Goal: Task Accomplishment & Management: Use online tool/utility

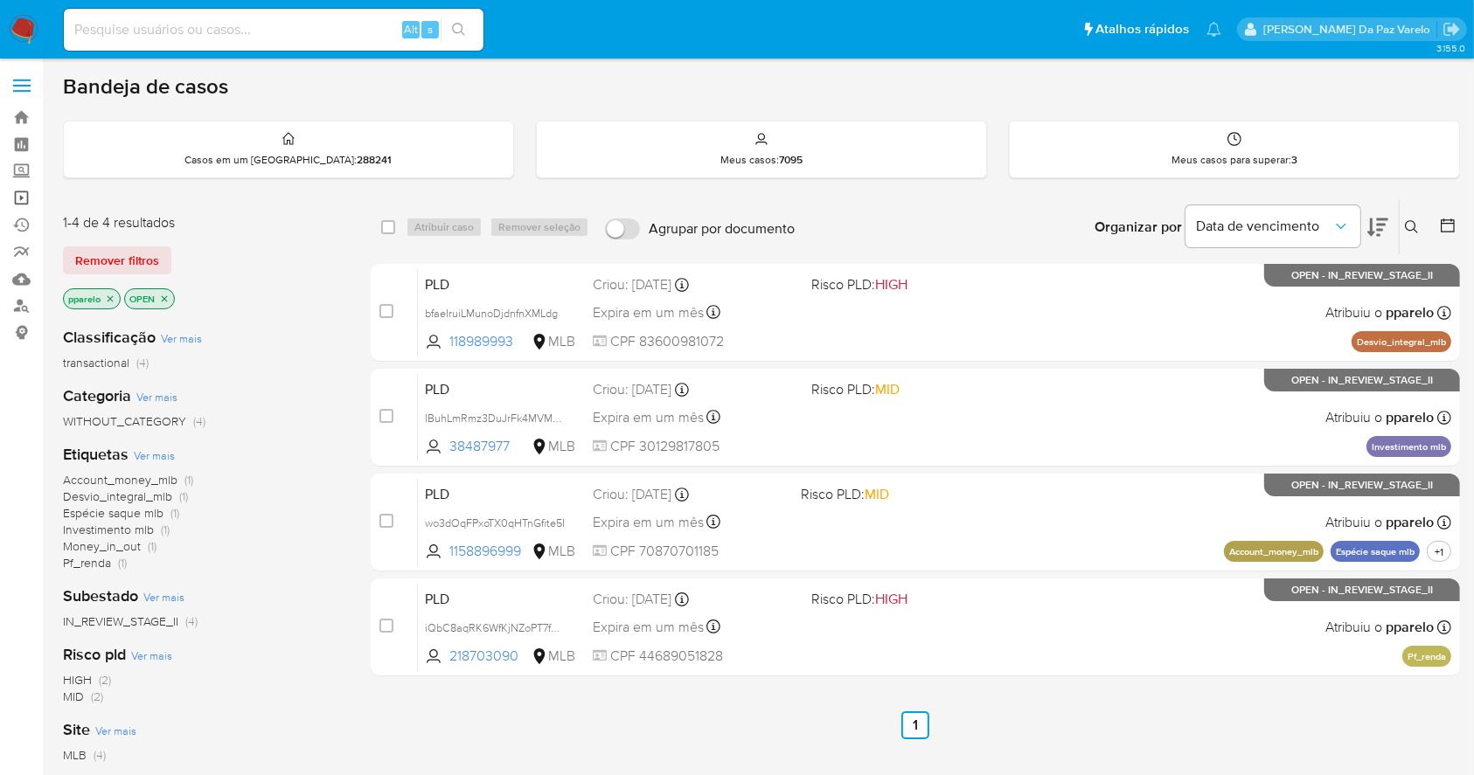
click at [16, 185] on link "Operações em massa" at bounding box center [104, 197] width 208 height 27
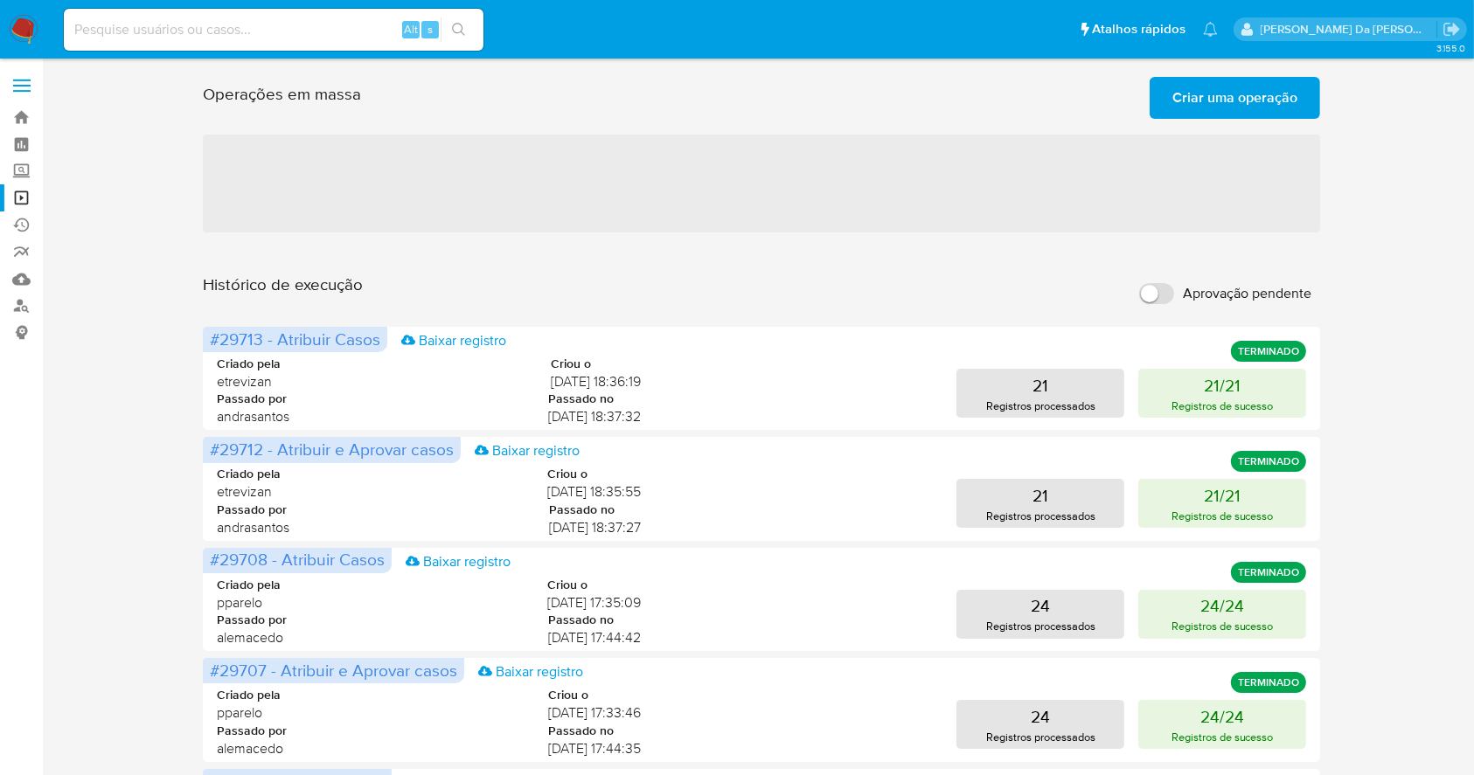
click at [1295, 101] on span "Criar uma operação" at bounding box center [1234, 98] width 125 height 38
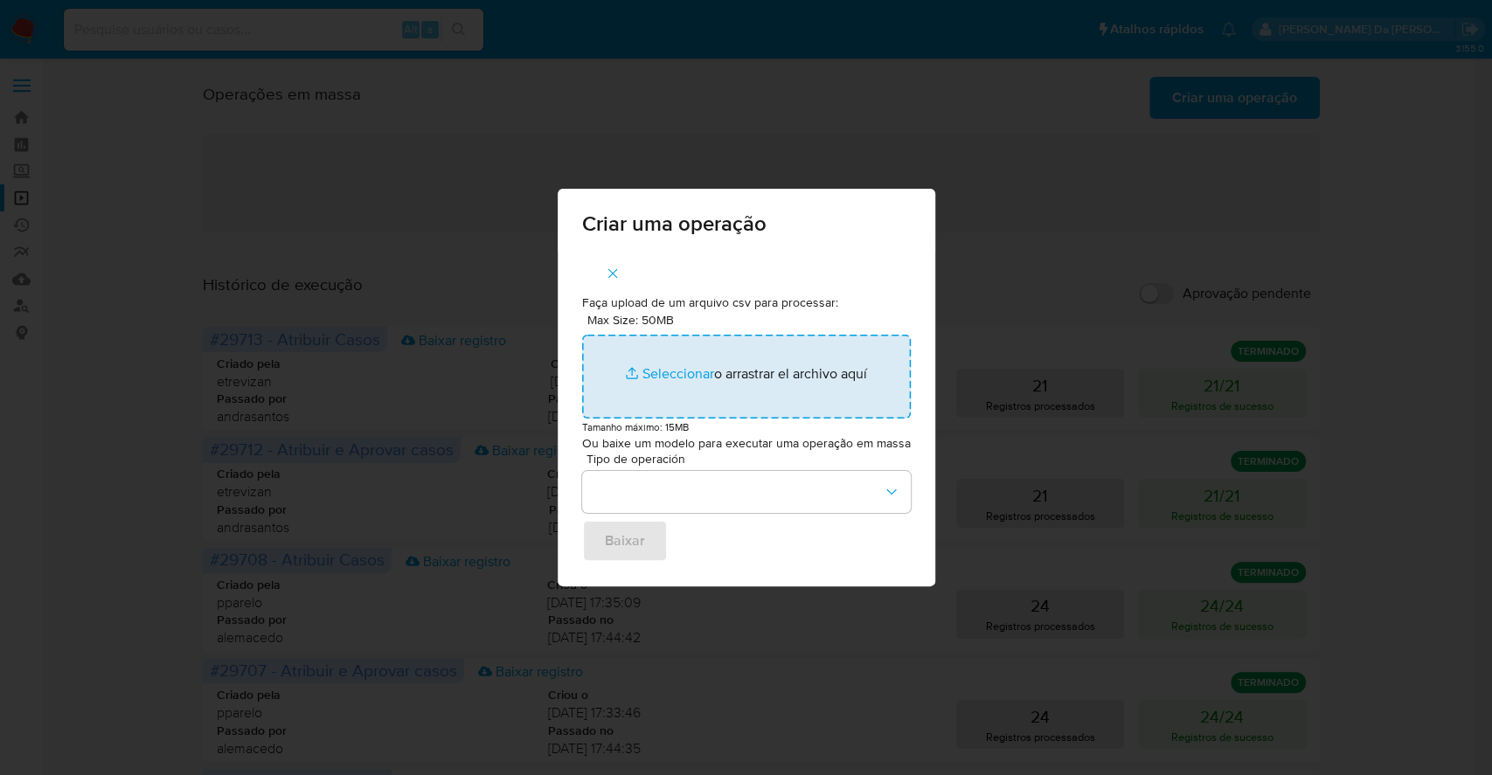
click at [685, 370] on input "Max Size: 50MB Seleccionar archivos" at bounding box center [746, 377] width 329 height 84
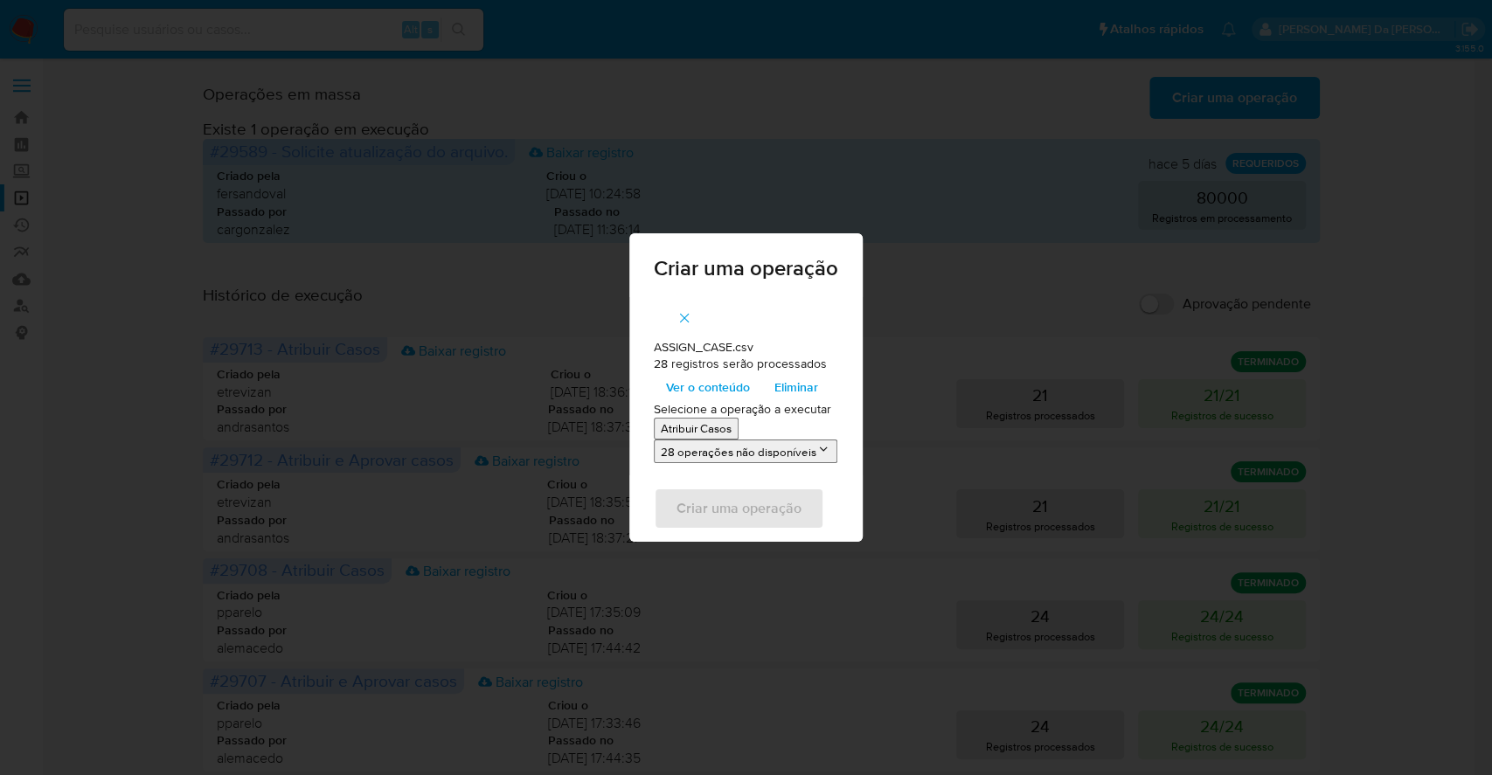
click at [713, 386] on span "Ver o conteúdo" at bounding box center [708, 387] width 84 height 24
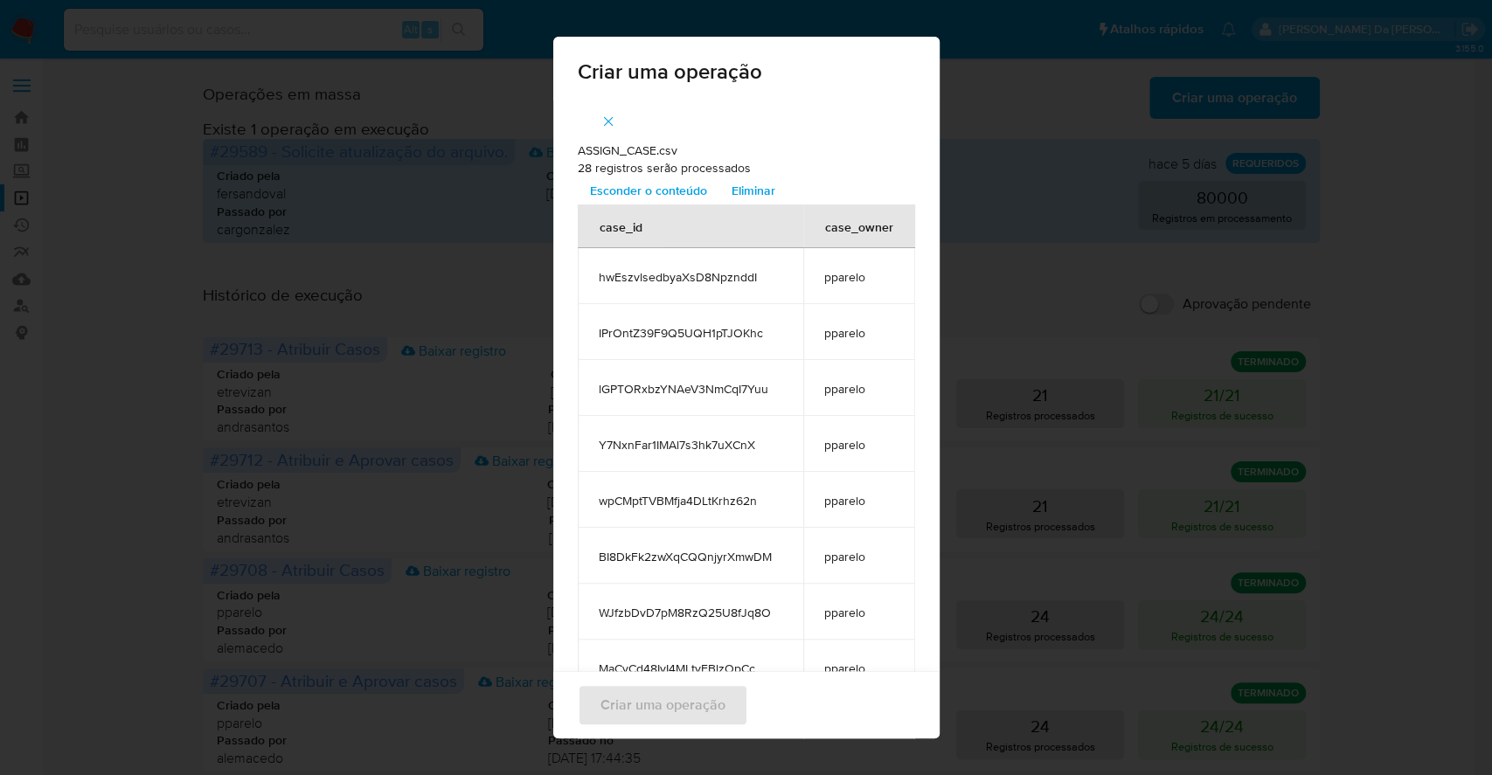
click at [681, 188] on span "Esconder o conteúdo" at bounding box center [648, 190] width 117 height 24
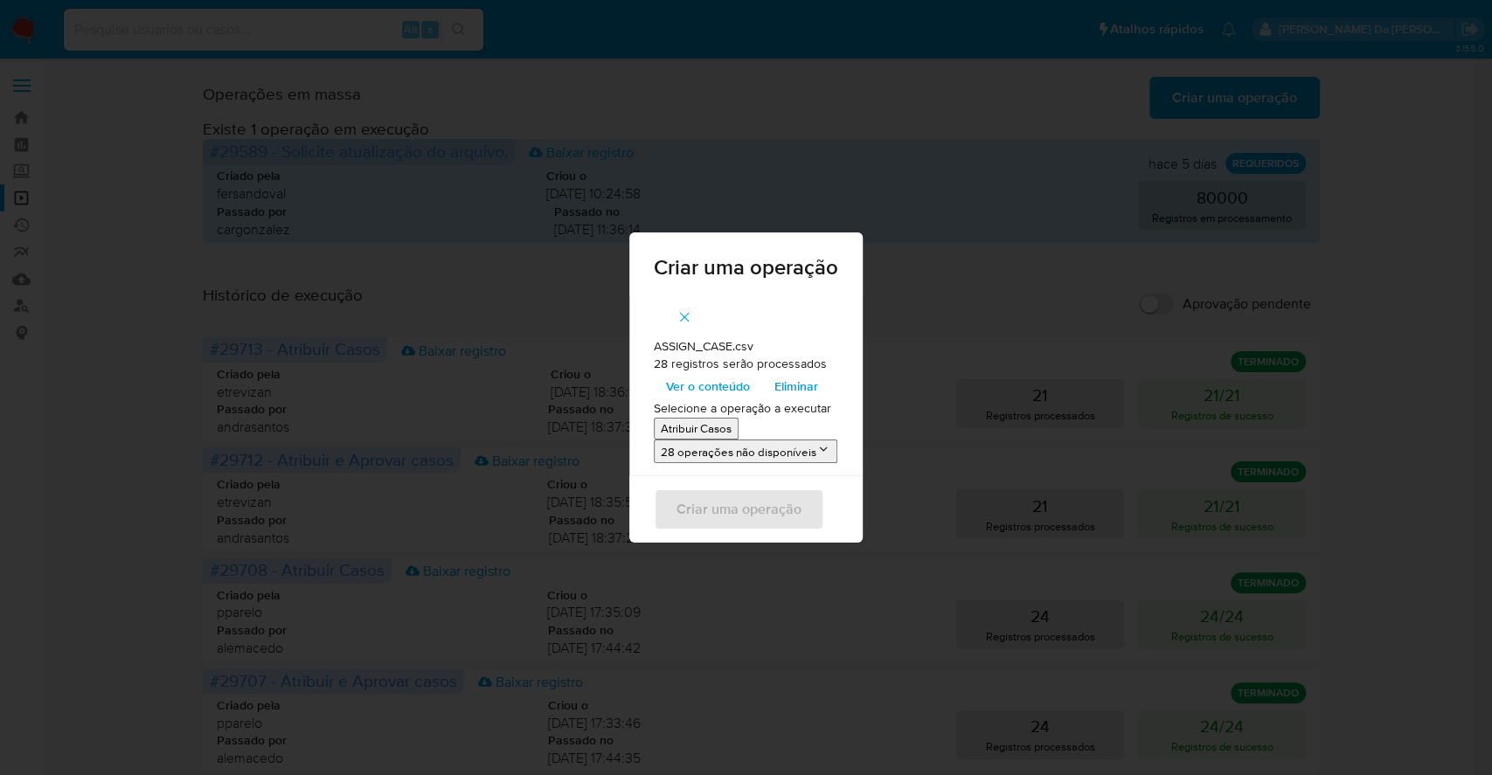
click at [712, 433] on p "Atribuir Casos" at bounding box center [696, 429] width 71 height 17
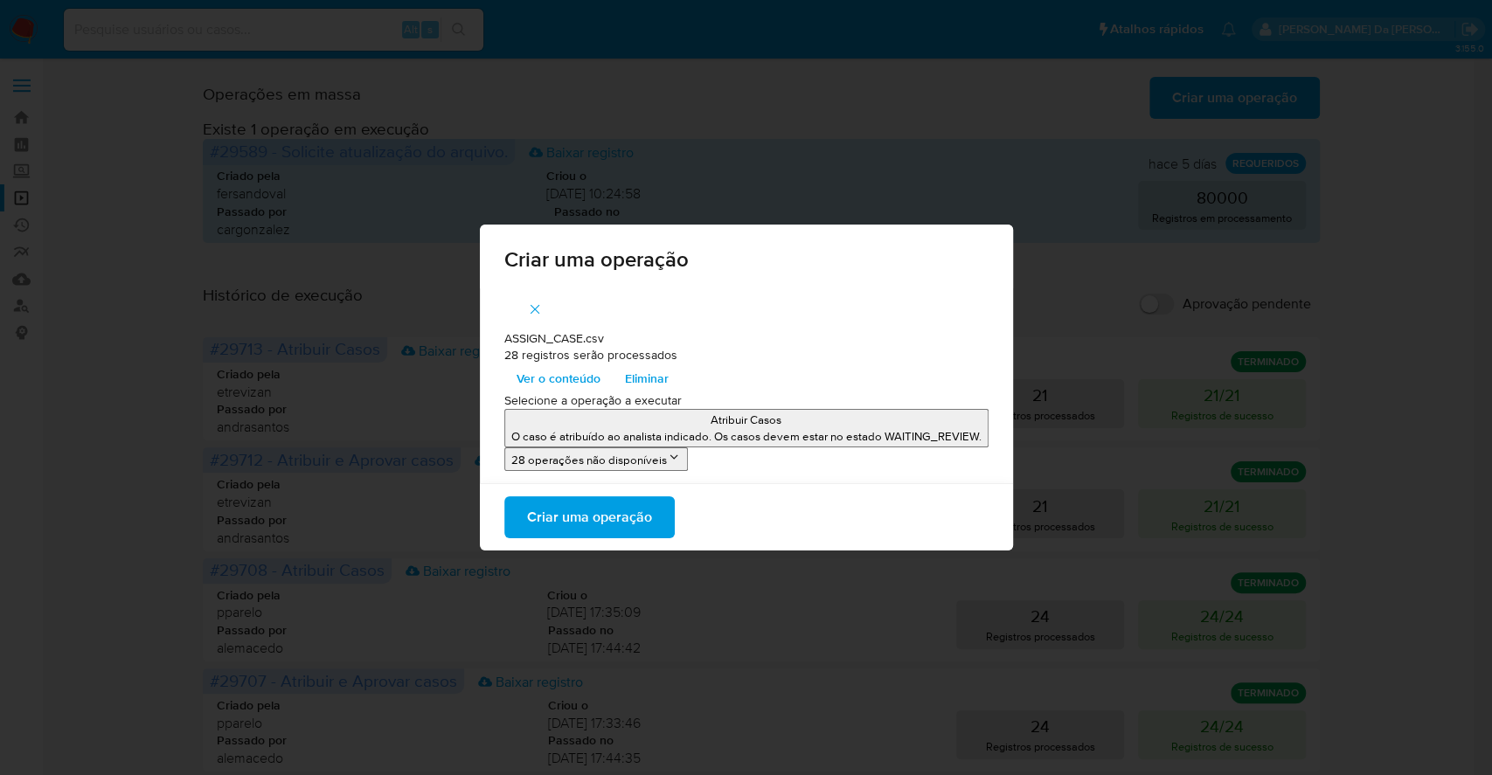
click at [589, 521] on span "Criar uma operação" at bounding box center [589, 517] width 125 height 38
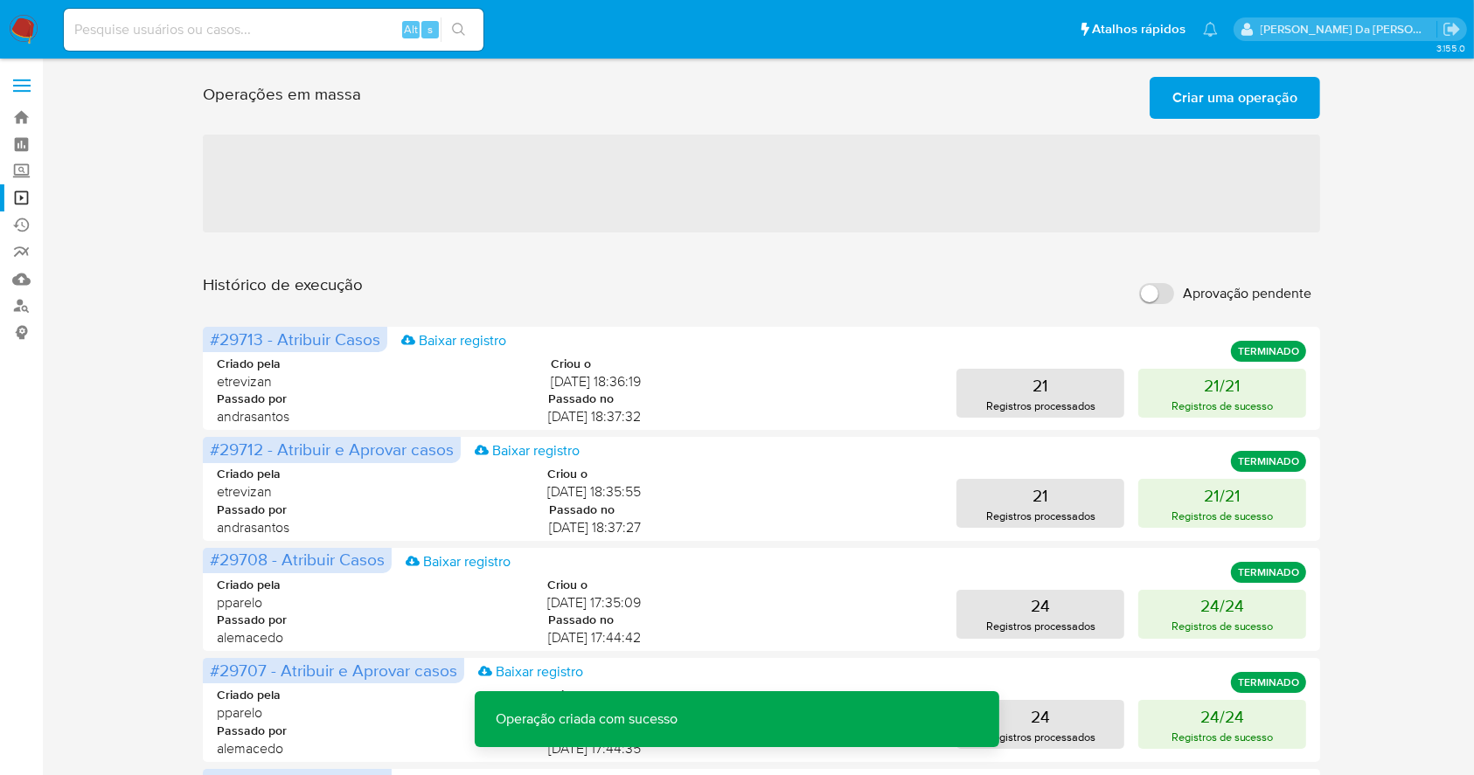
click at [1165, 295] on input "Aprovação pendente" at bounding box center [1156, 293] width 35 height 21
checkbox input "true"
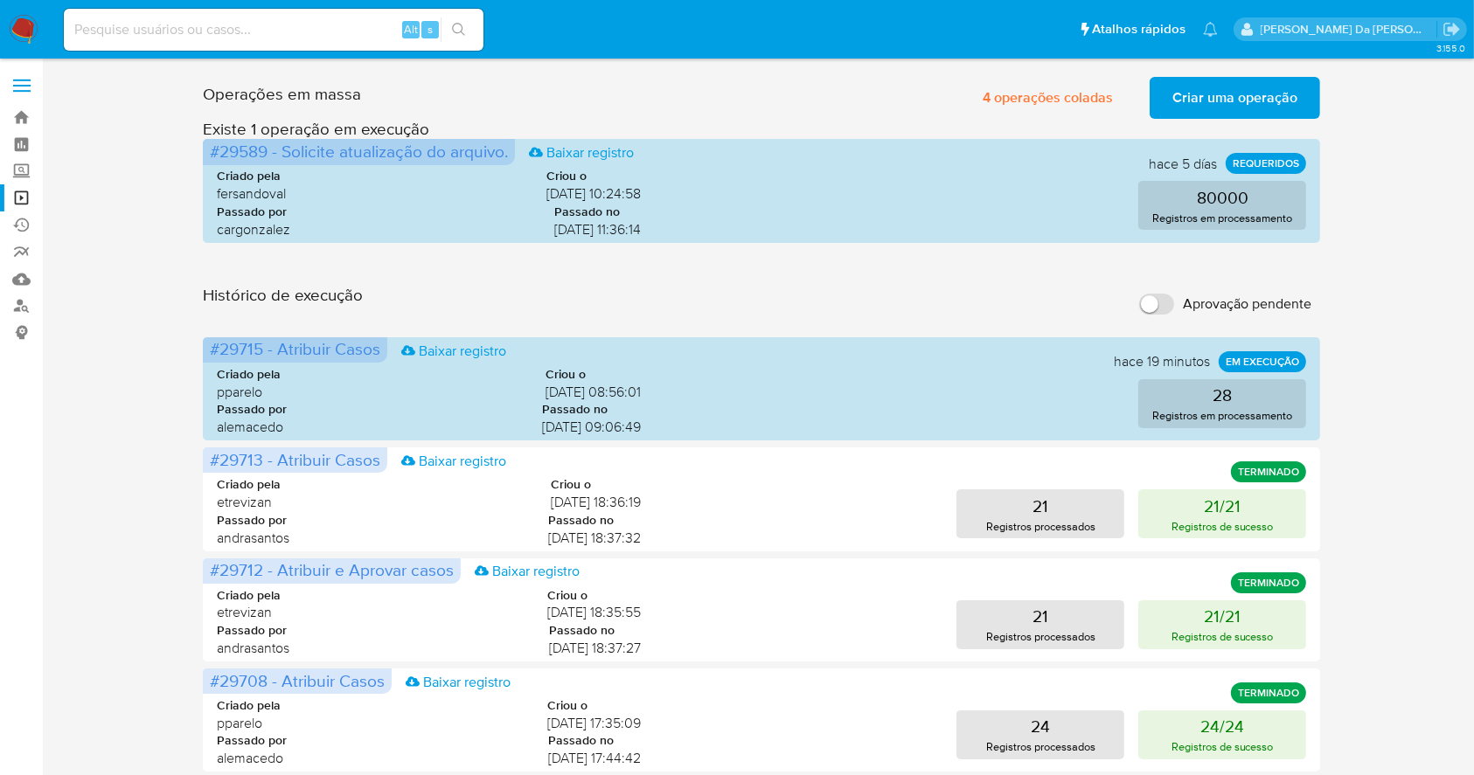
click at [283, 48] on div "Alt s" at bounding box center [274, 30] width 420 height 42
click at [289, 26] on input at bounding box center [274, 29] width 420 height 23
paste input "q2FXmPRLaW1oei2nQftE6F8H"
type input "q2FXmPRLaW1oei2nQftE6F8H"
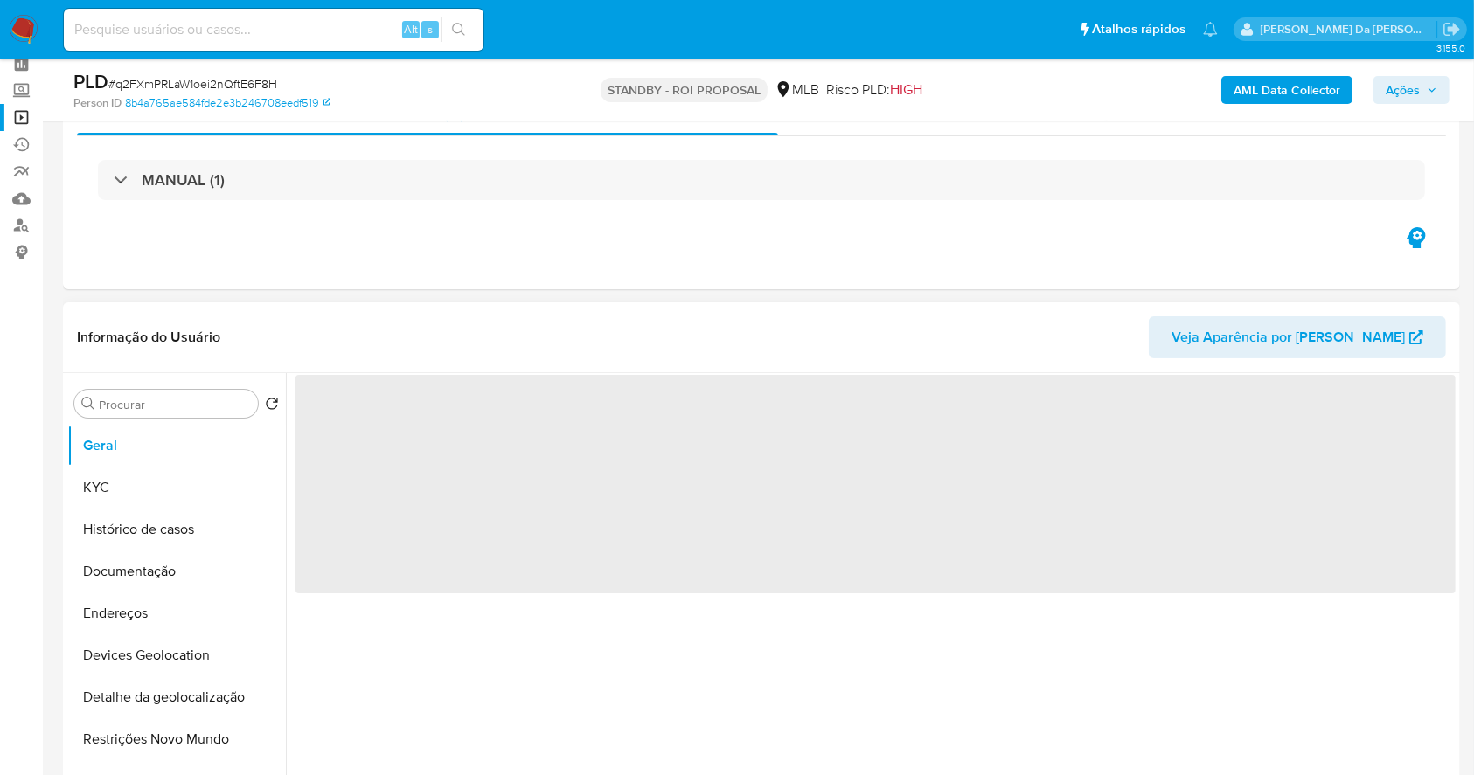
scroll to position [116, 0]
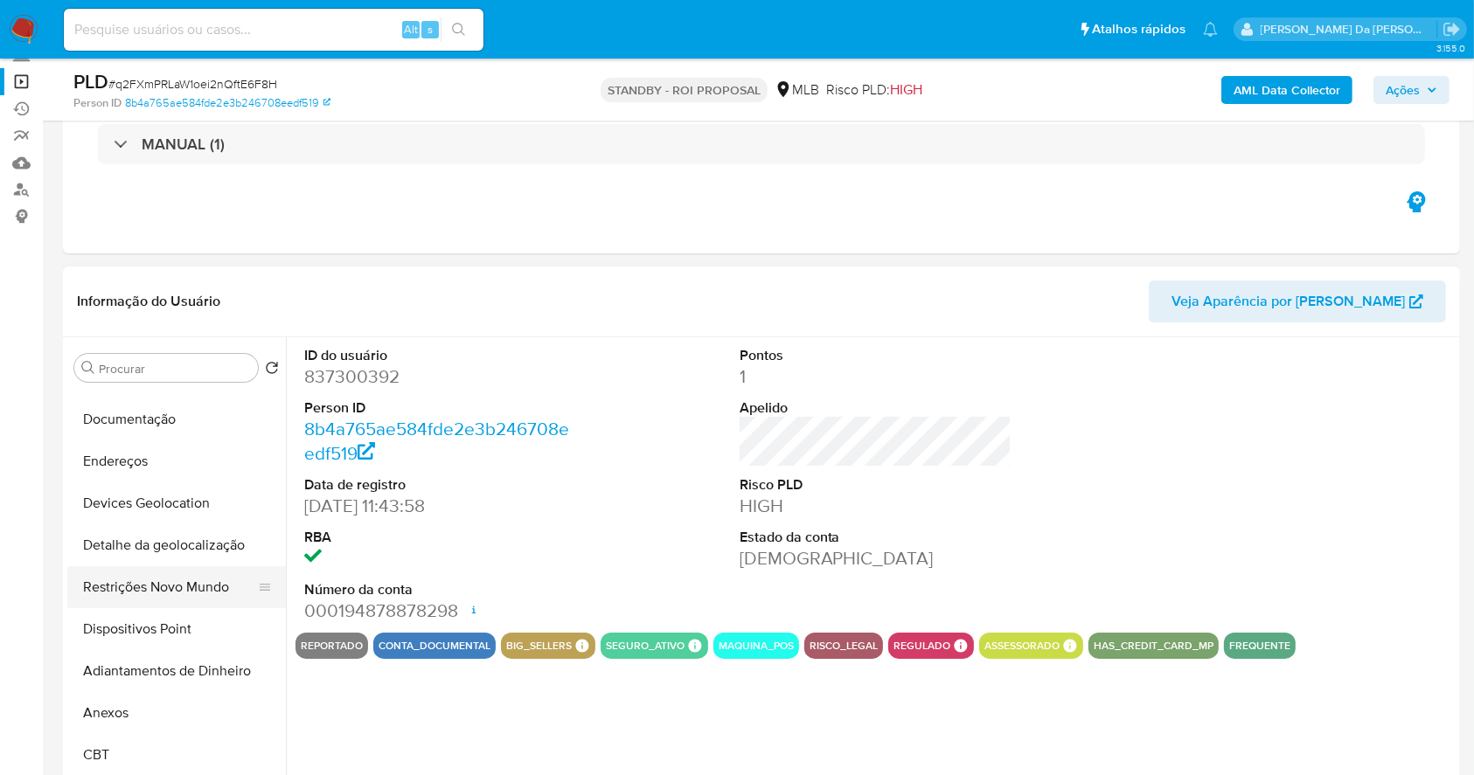
select select "10"
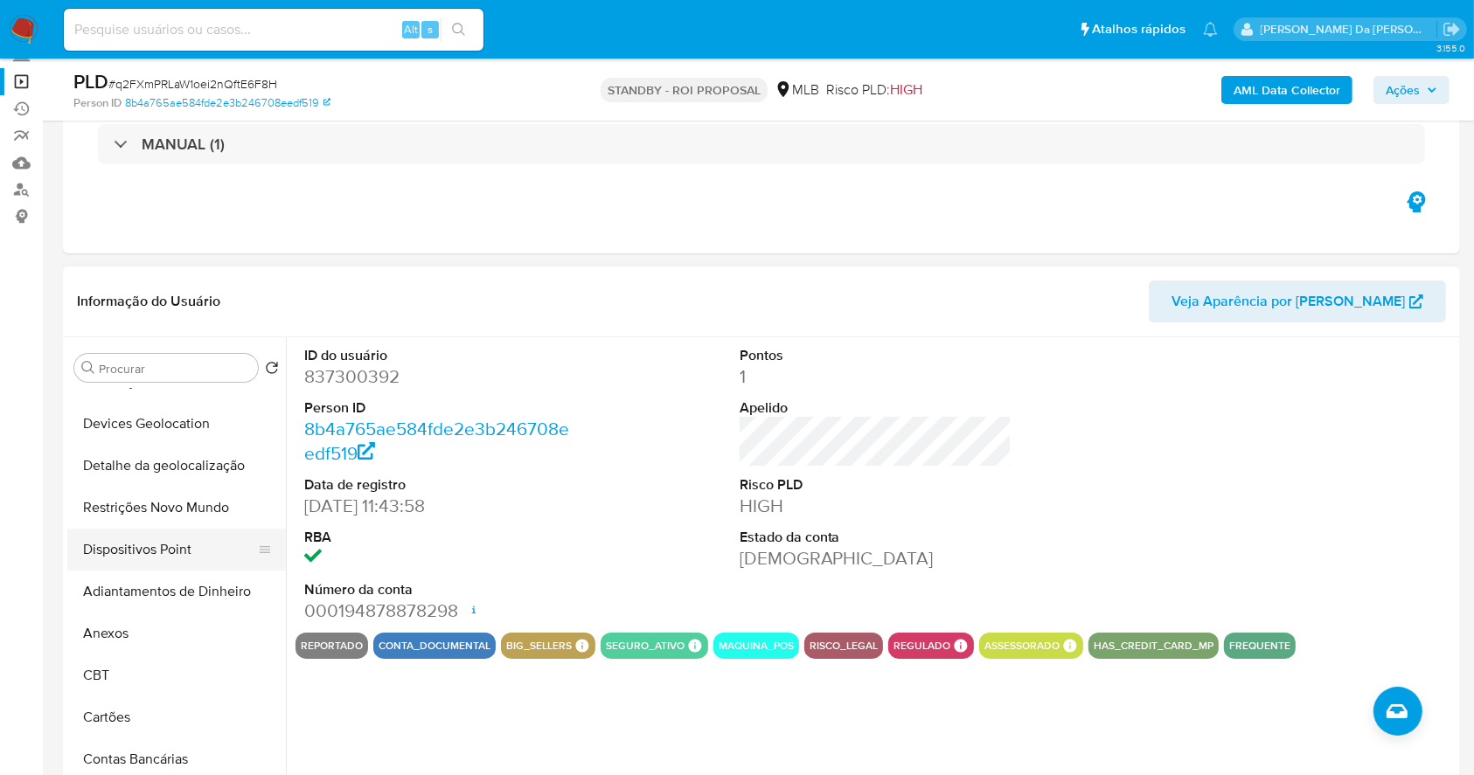
scroll to position [233, 0]
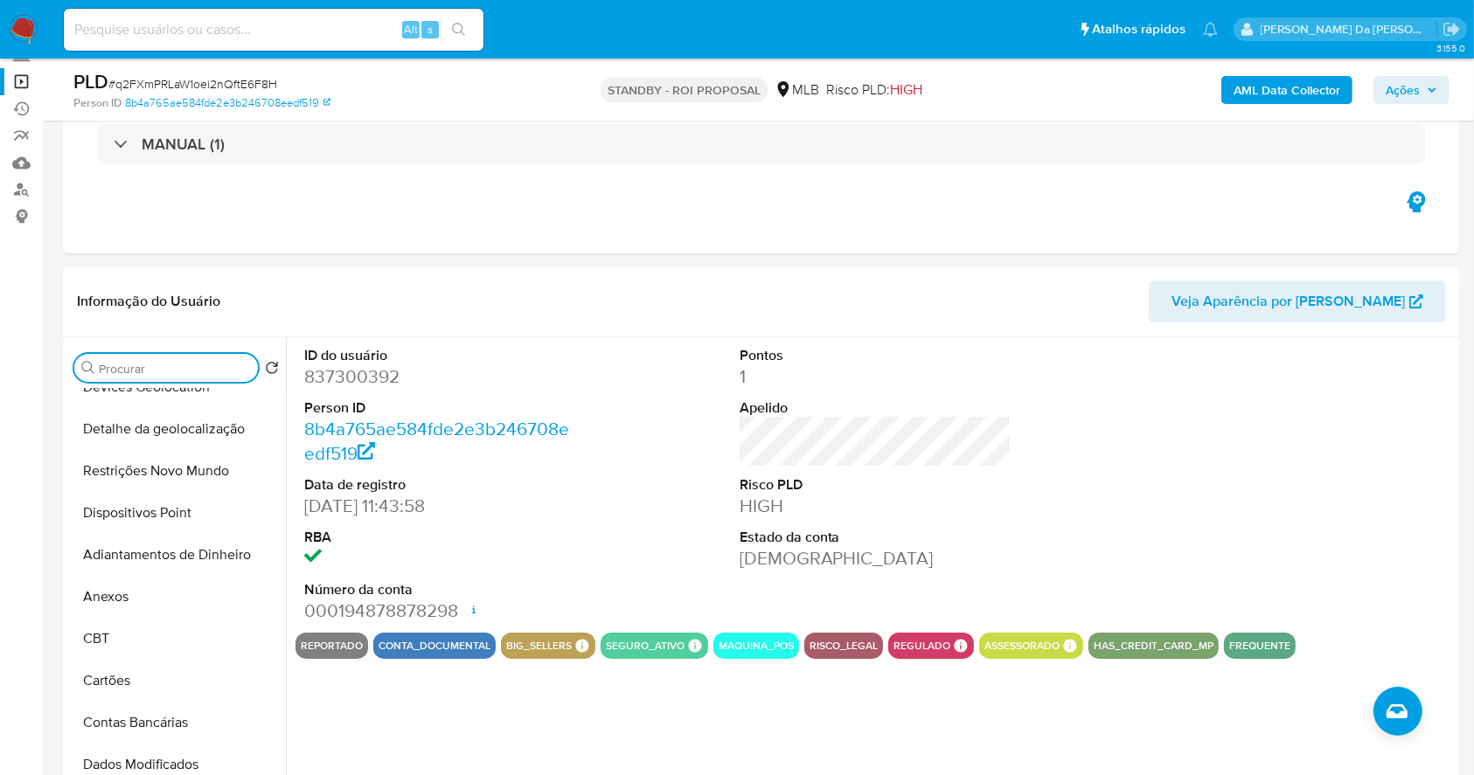
click at [172, 368] on input "Procurar" at bounding box center [175, 369] width 152 height 16
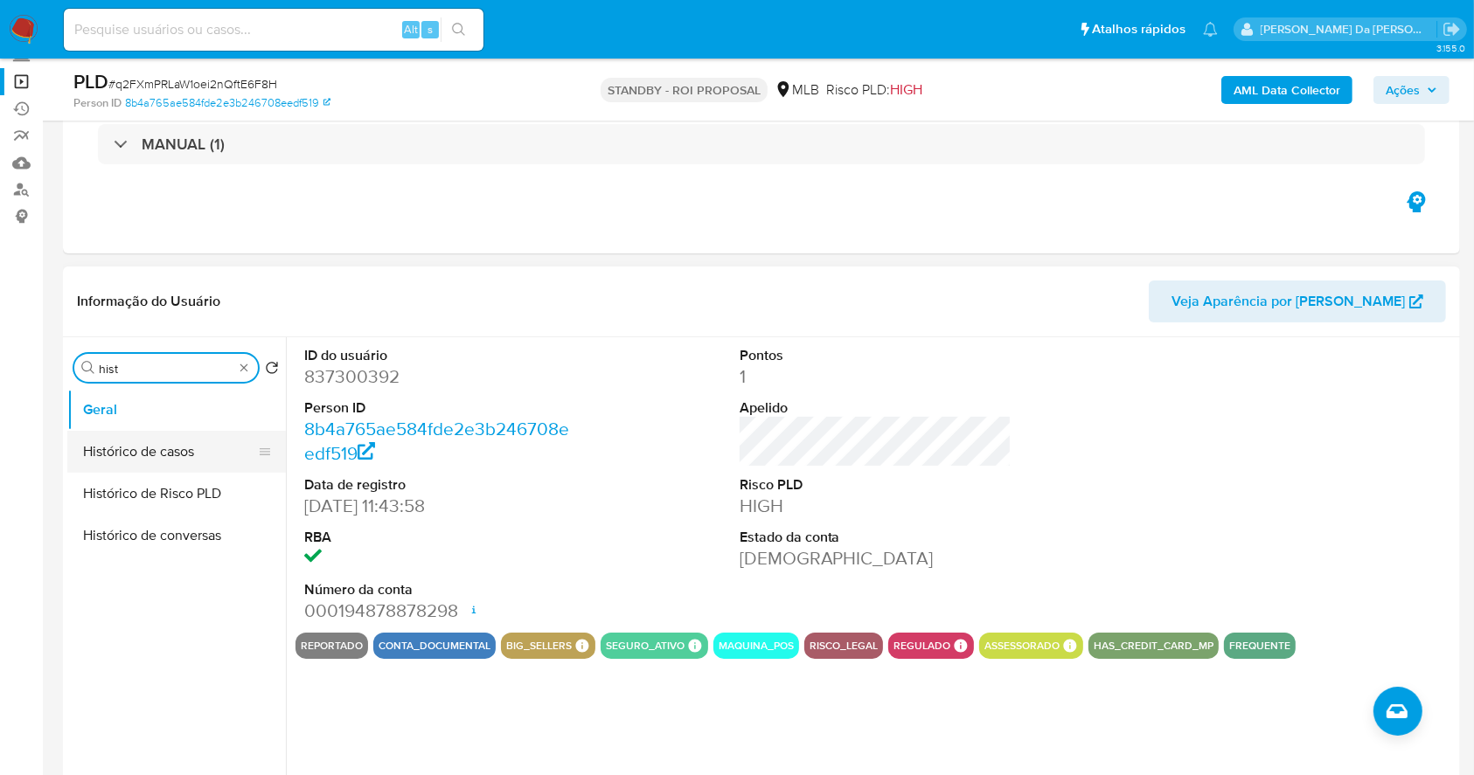
click at [149, 469] on button "Histórico de casos" at bounding box center [169, 452] width 205 height 42
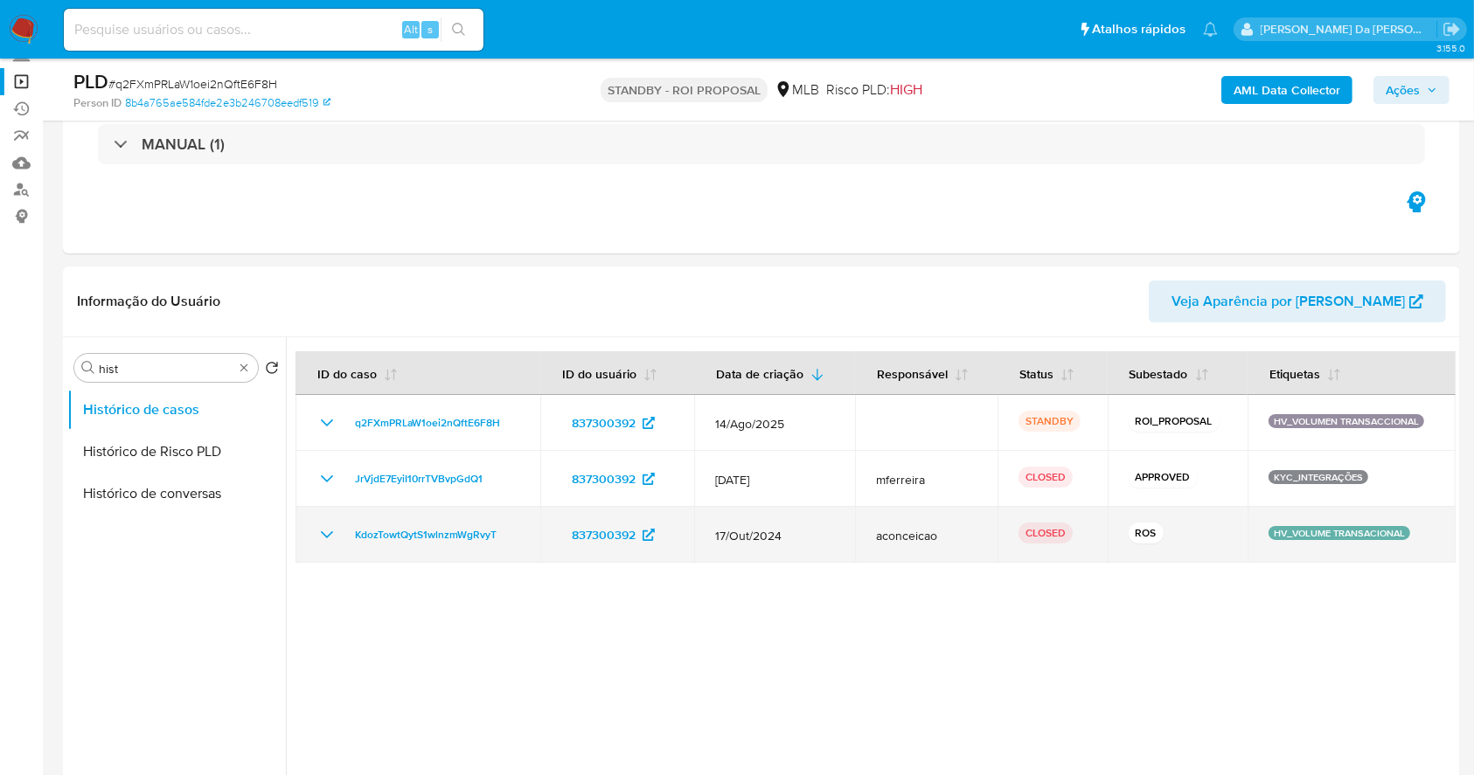
click at [316, 536] on icon "Mostrar/Ocultar" at bounding box center [326, 535] width 21 height 21
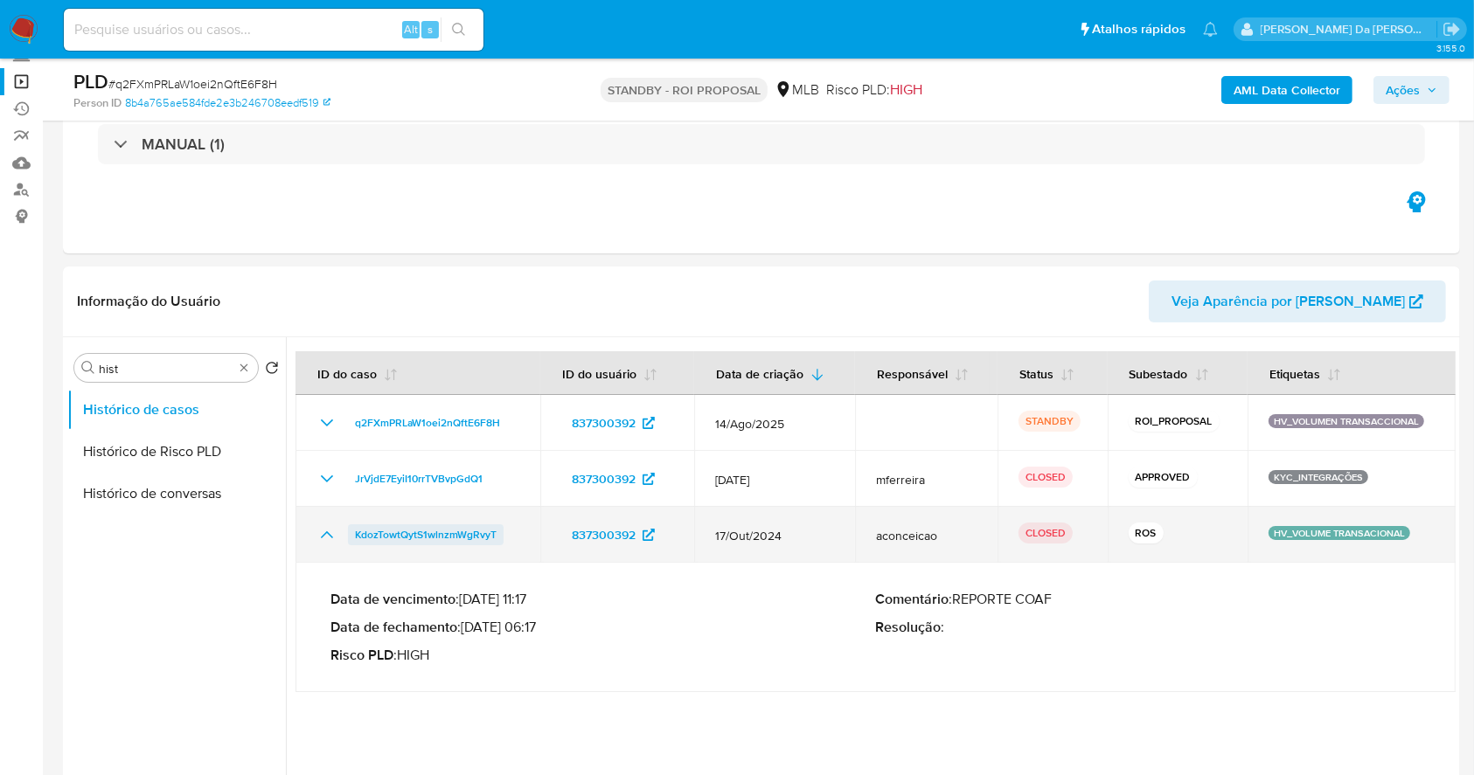
click at [451, 528] on span "KdozTowtQytS1wlnzmWgRvyT" at bounding box center [426, 535] width 142 height 21
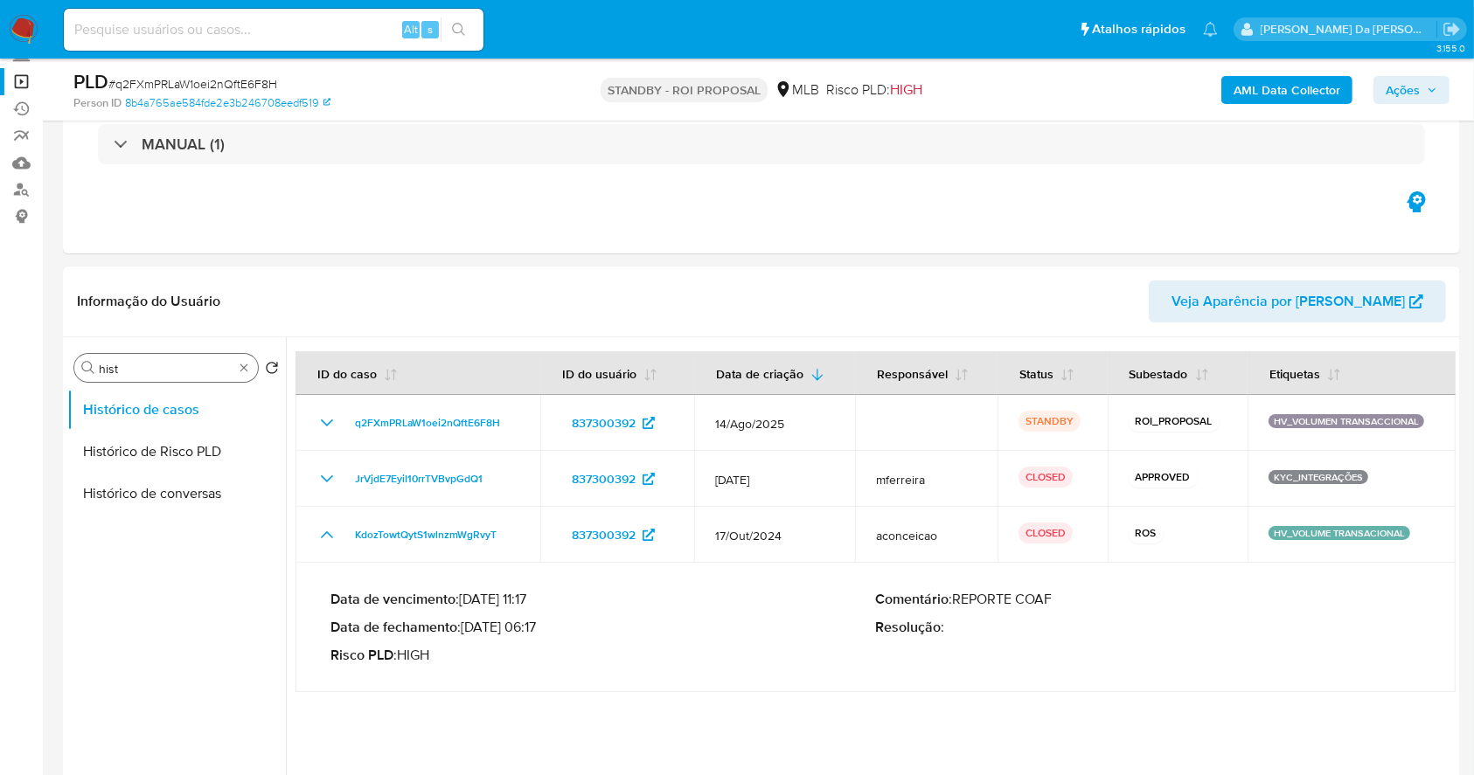
click at [196, 376] on div "Procurar hist" at bounding box center [166, 368] width 184 height 28
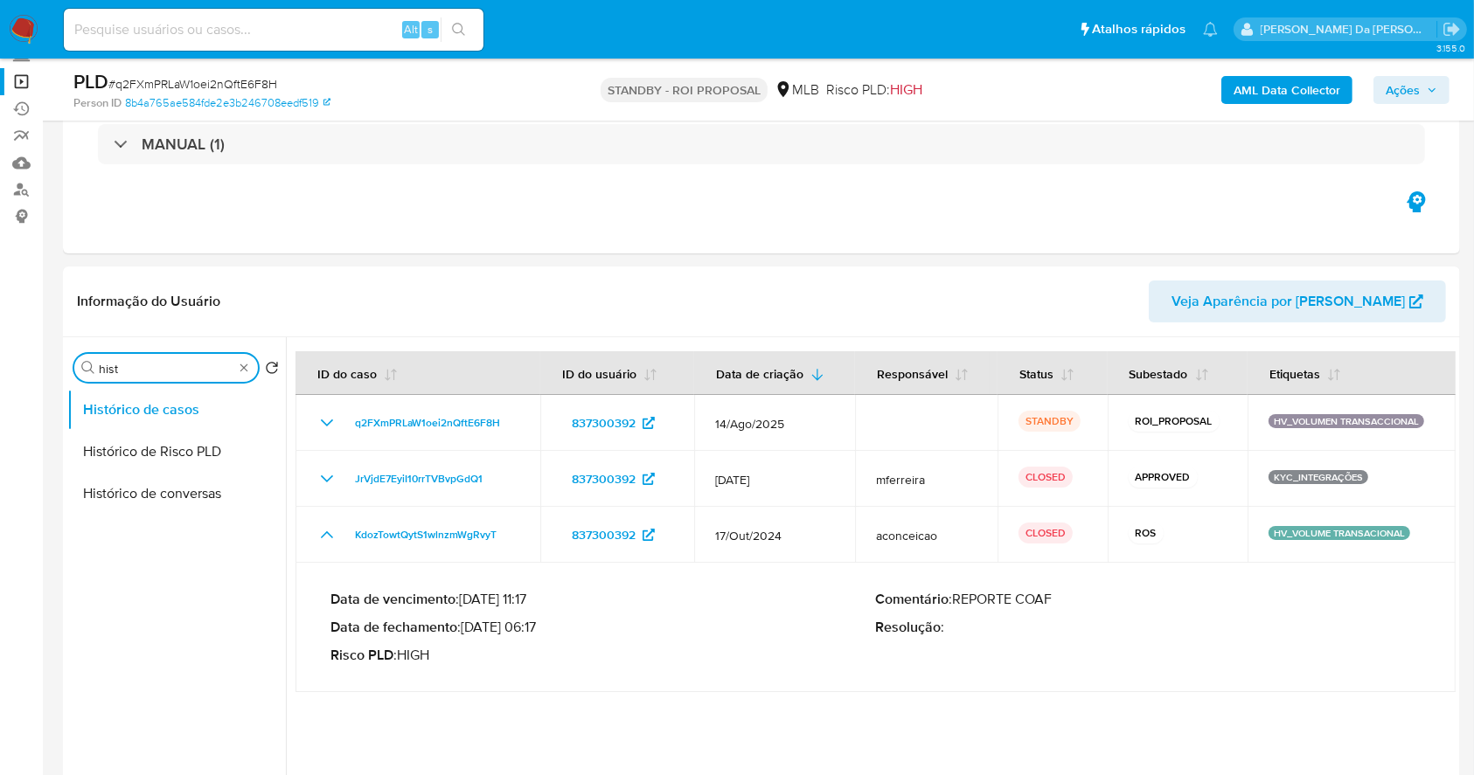
click at [199, 365] on input "hist" at bounding box center [166, 369] width 135 height 16
click at [124, 361] on input "aenx" at bounding box center [166, 369] width 135 height 16
type input "anex"
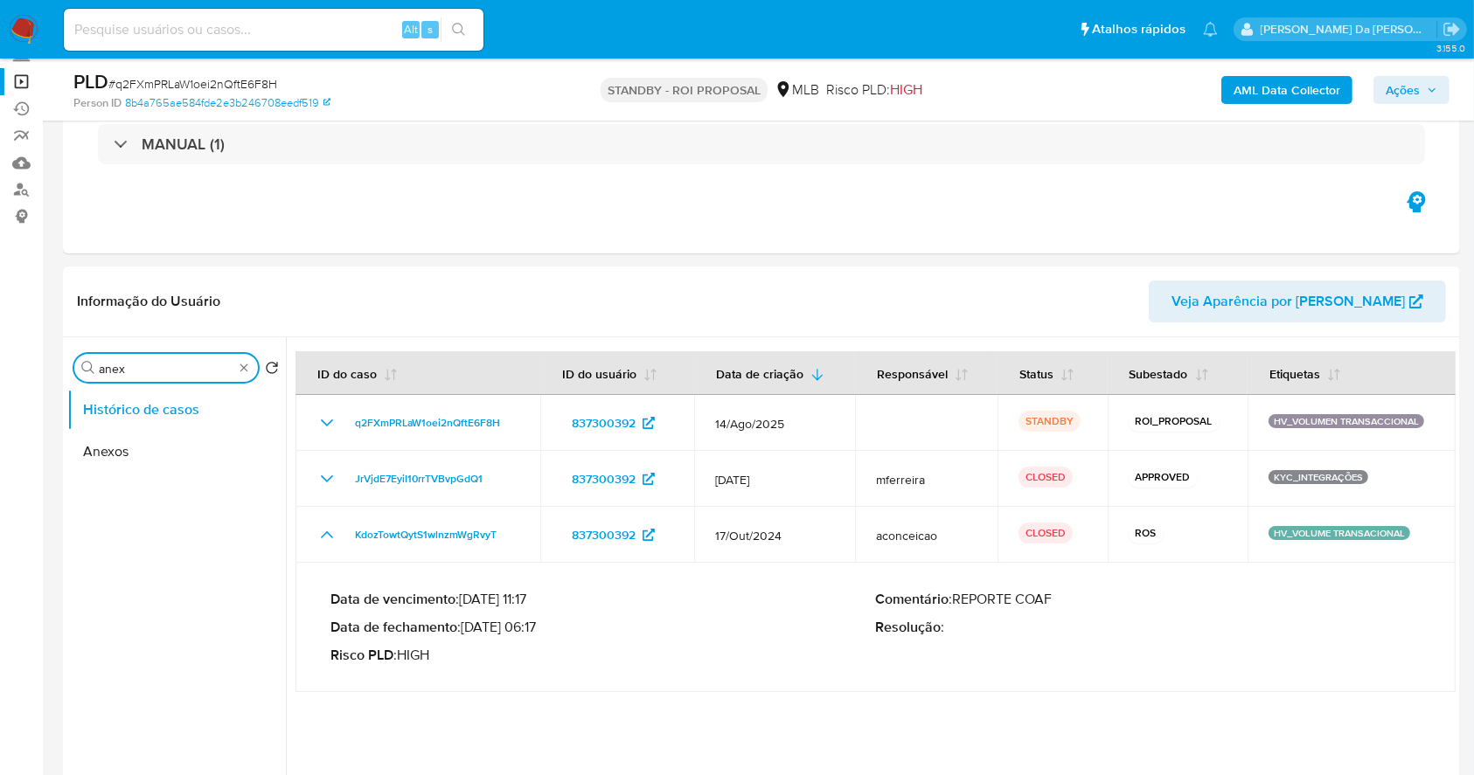
click at [115, 455] on button "Anexos" at bounding box center [176, 452] width 219 height 42
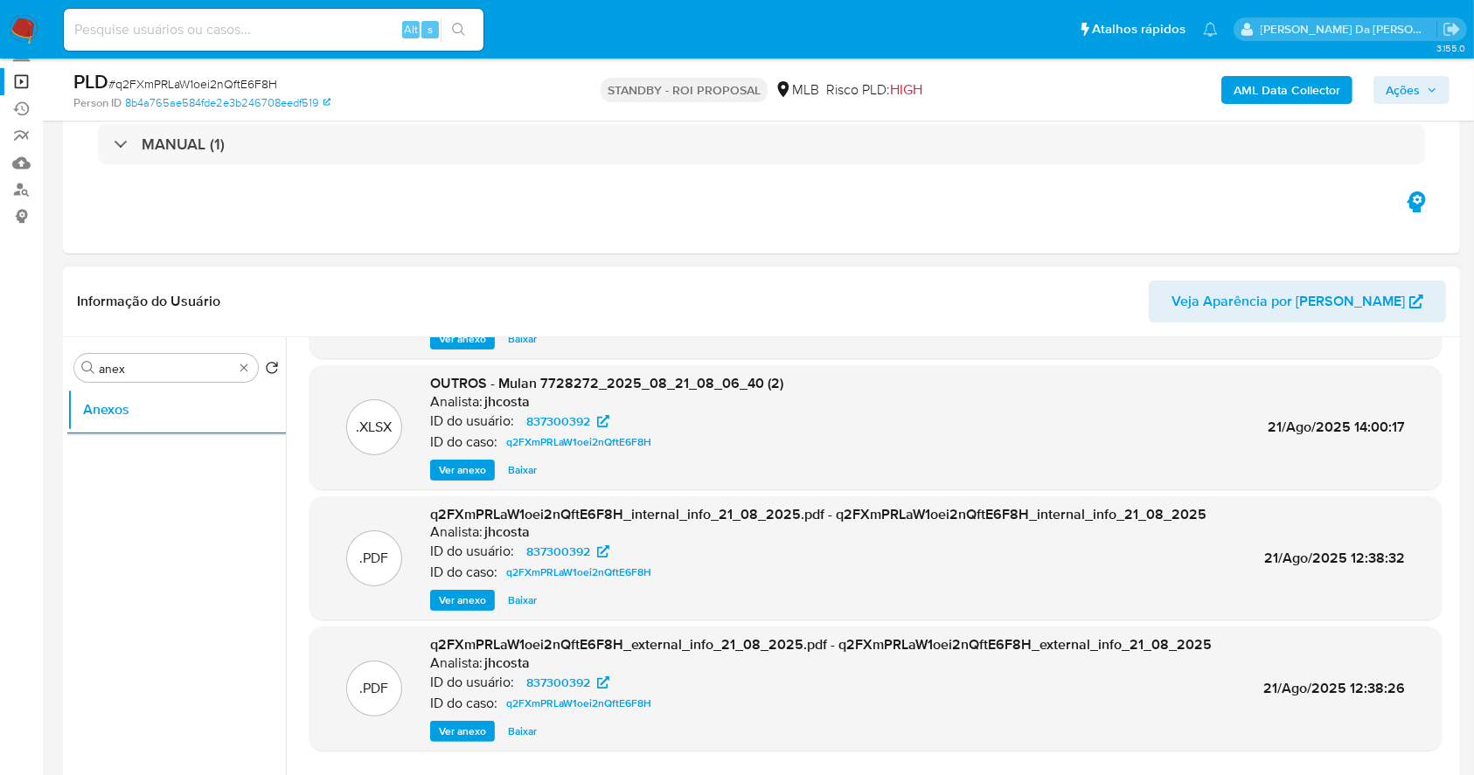
scroll to position [147, 0]
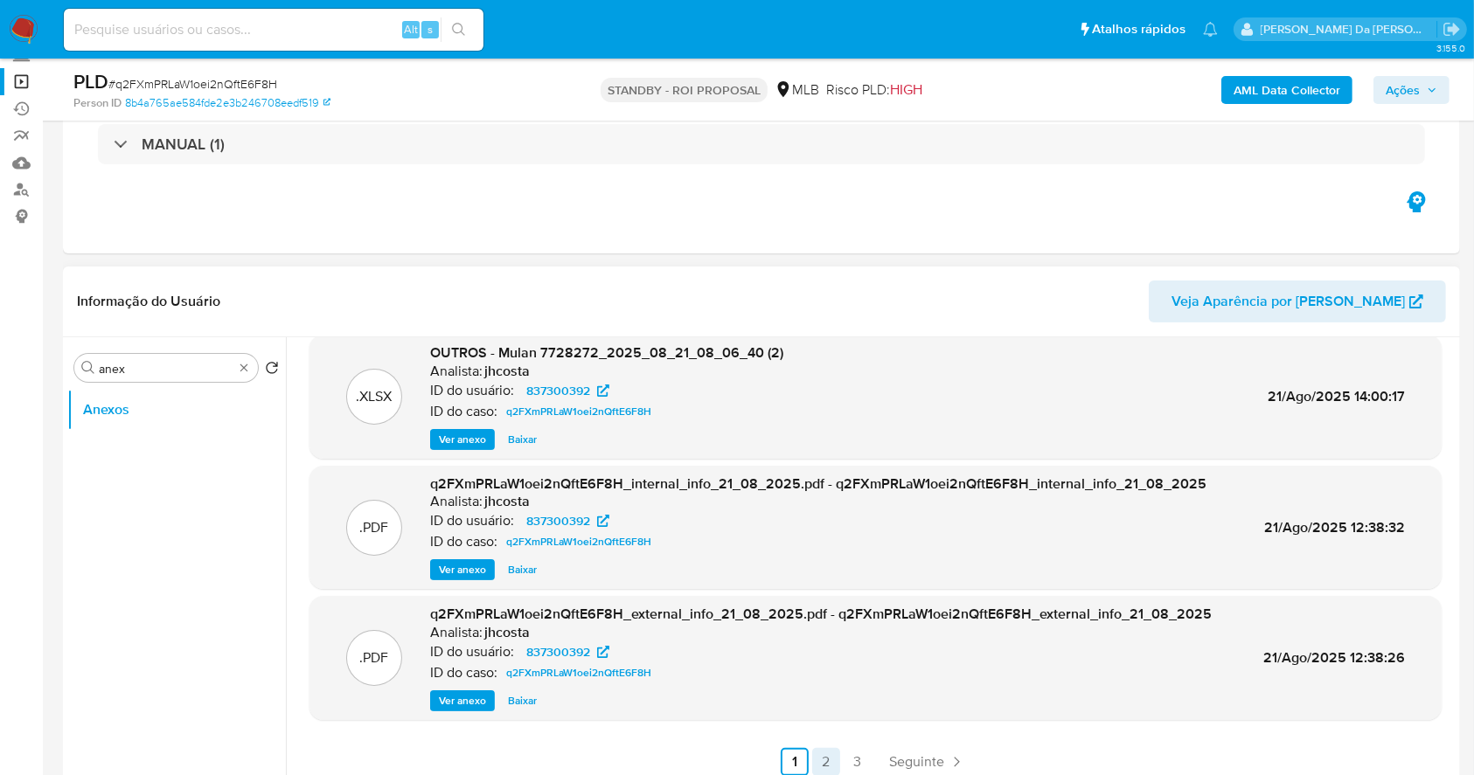
click at [818, 766] on link "2" at bounding box center [826, 762] width 28 height 28
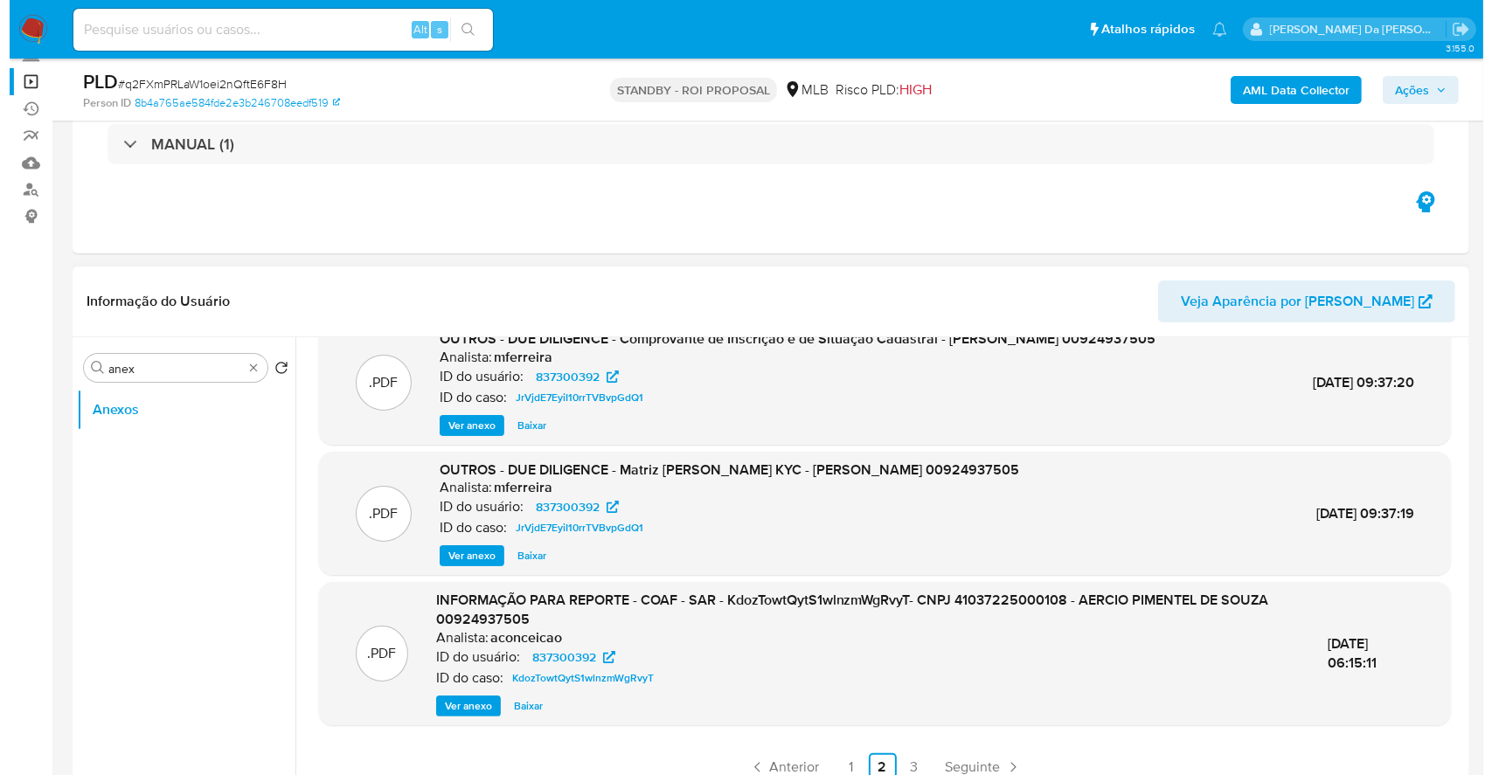
scroll to position [166, 0]
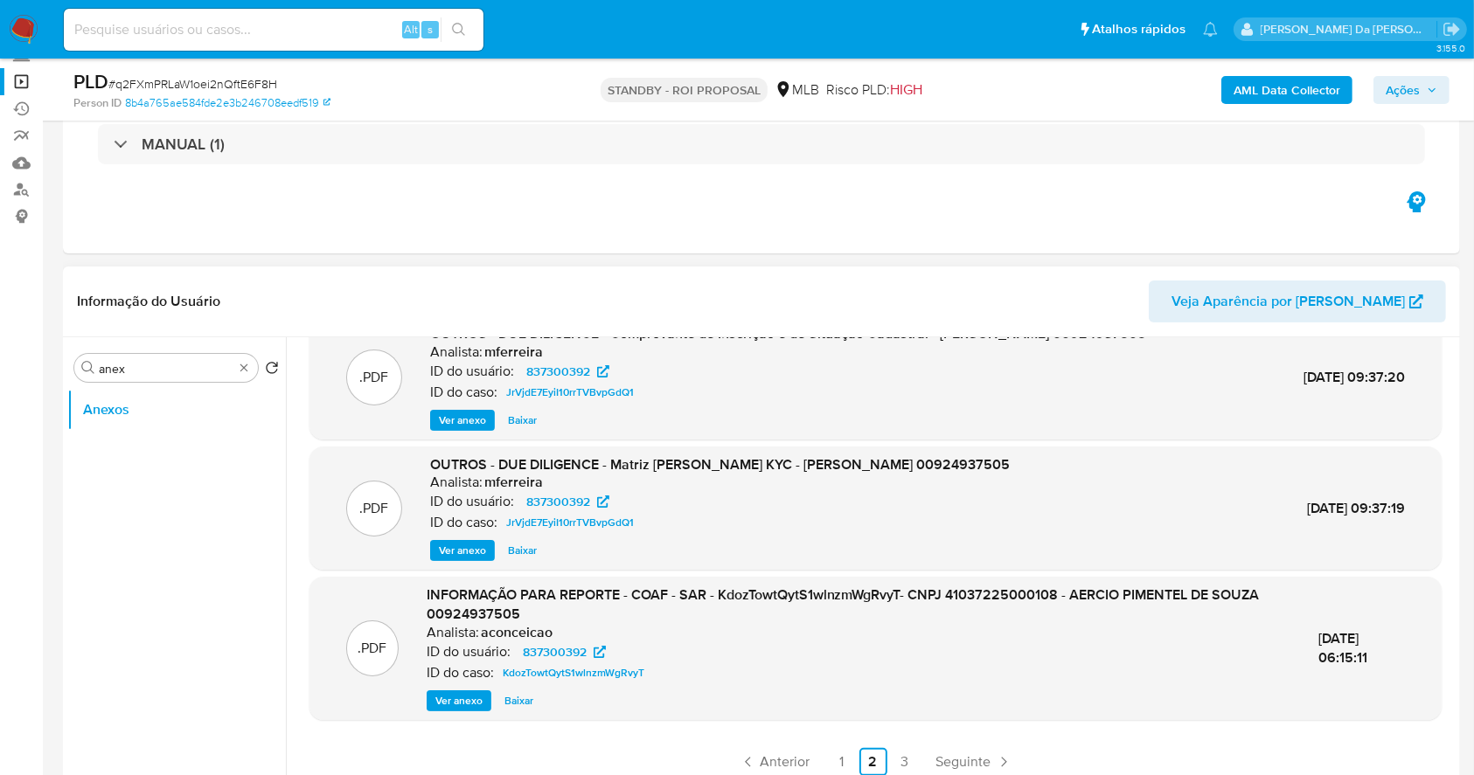
click at [472, 701] on span "Ver anexo" at bounding box center [458, 700] width 47 height 17
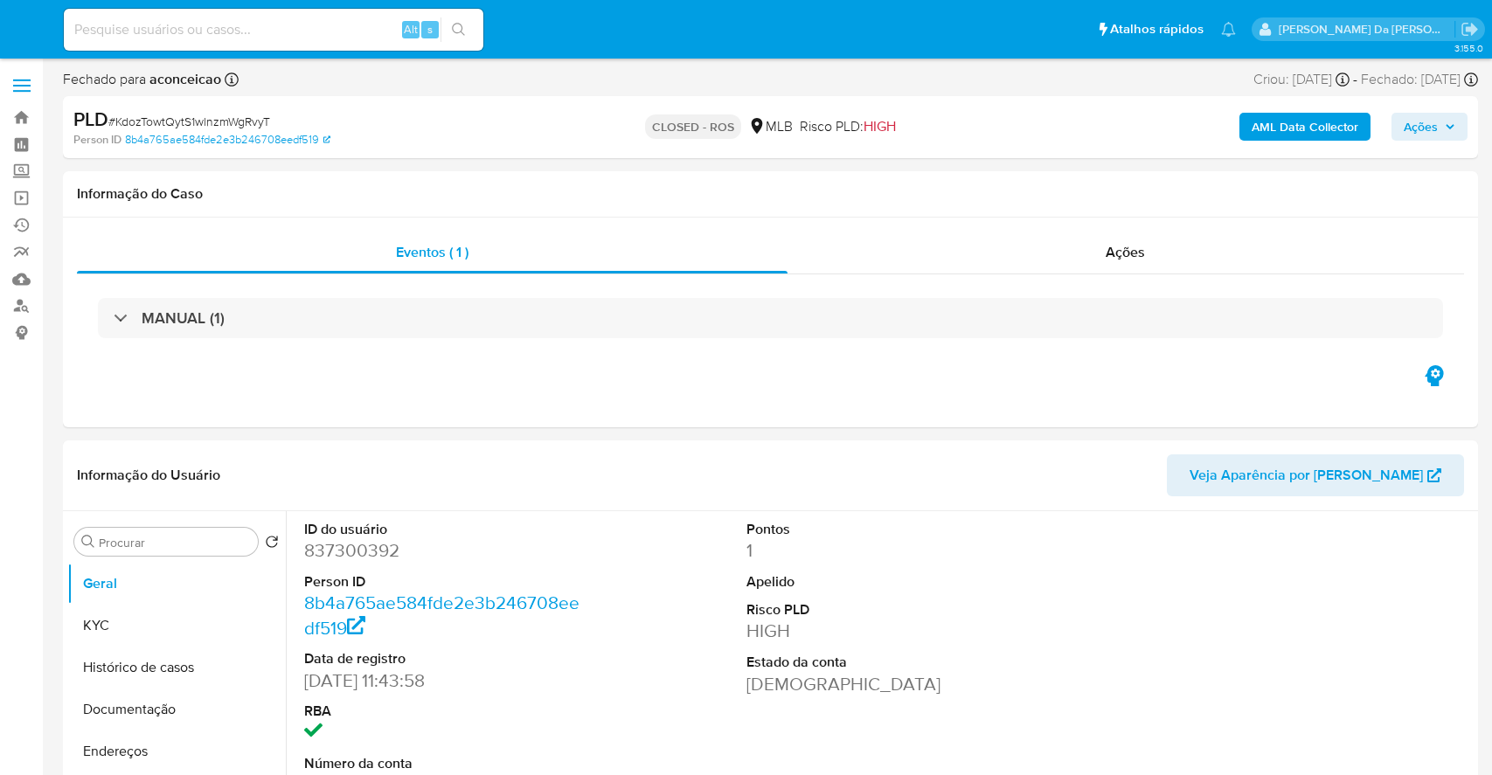
select select "10"
